Goal: Information Seeking & Learning: Find contact information

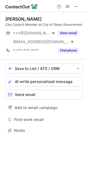
scroll to position [127, 86]
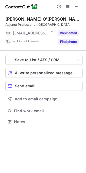
scroll to position [123, 86]
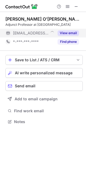
click at [69, 36] on button "View email" at bounding box center [68, 32] width 21 height 5
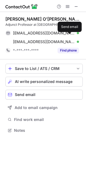
scroll to position [132, 86]
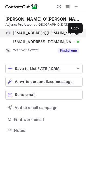
click at [78, 35] on span at bounding box center [76, 33] width 4 height 4
click at [77, 35] on span at bounding box center [76, 33] width 4 height 4
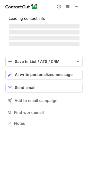
scroll to position [118, 86]
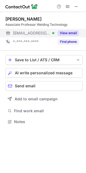
click at [64, 32] on button "View email" at bounding box center [68, 32] width 21 height 5
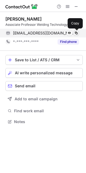
click at [77, 33] on span at bounding box center [76, 33] width 4 height 4
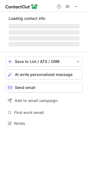
scroll to position [118, 86]
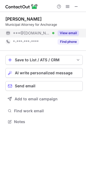
click at [66, 31] on button "View email" at bounding box center [68, 32] width 21 height 5
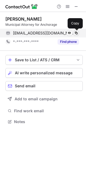
click at [75, 34] on span at bounding box center [76, 33] width 4 height 4
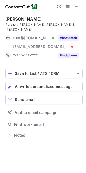
scroll to position [127, 86]
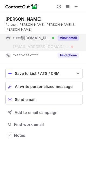
click at [78, 35] on button "View email" at bounding box center [68, 37] width 21 height 5
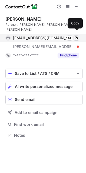
click at [75, 36] on span at bounding box center [76, 38] width 4 height 4
